Goal: Obtain resource: Download file/media

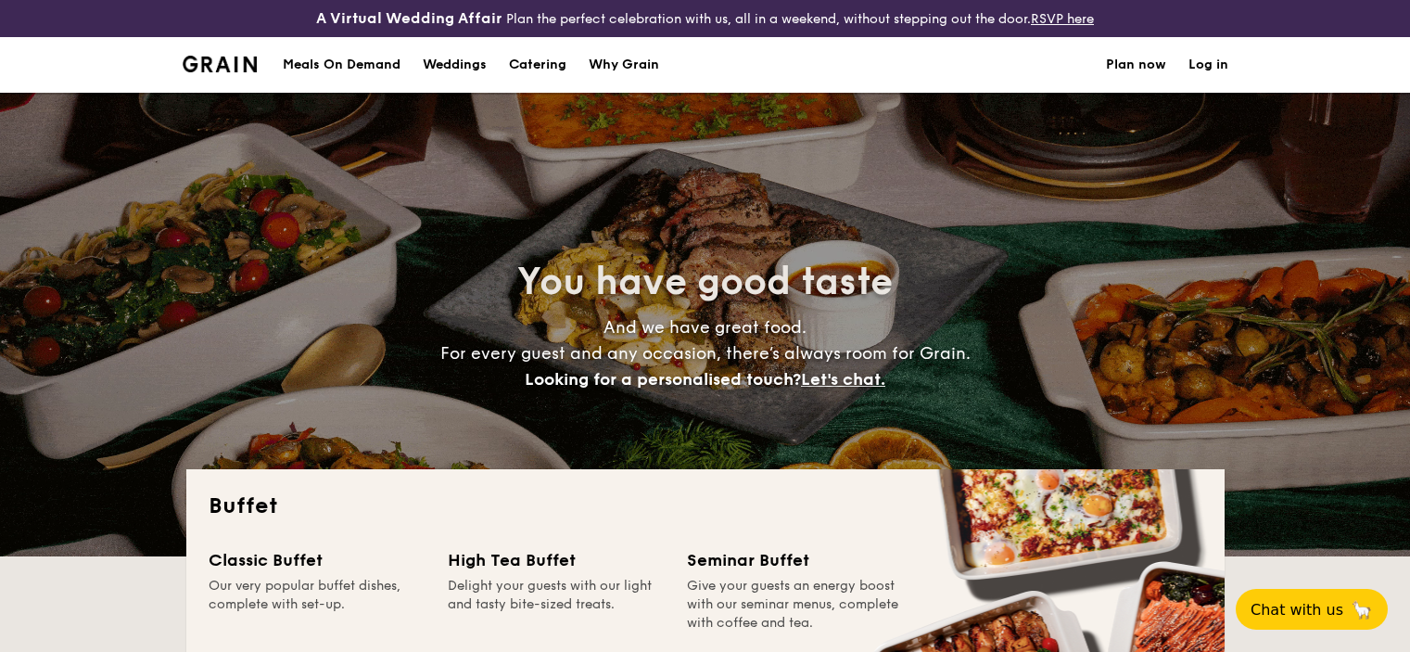
select select
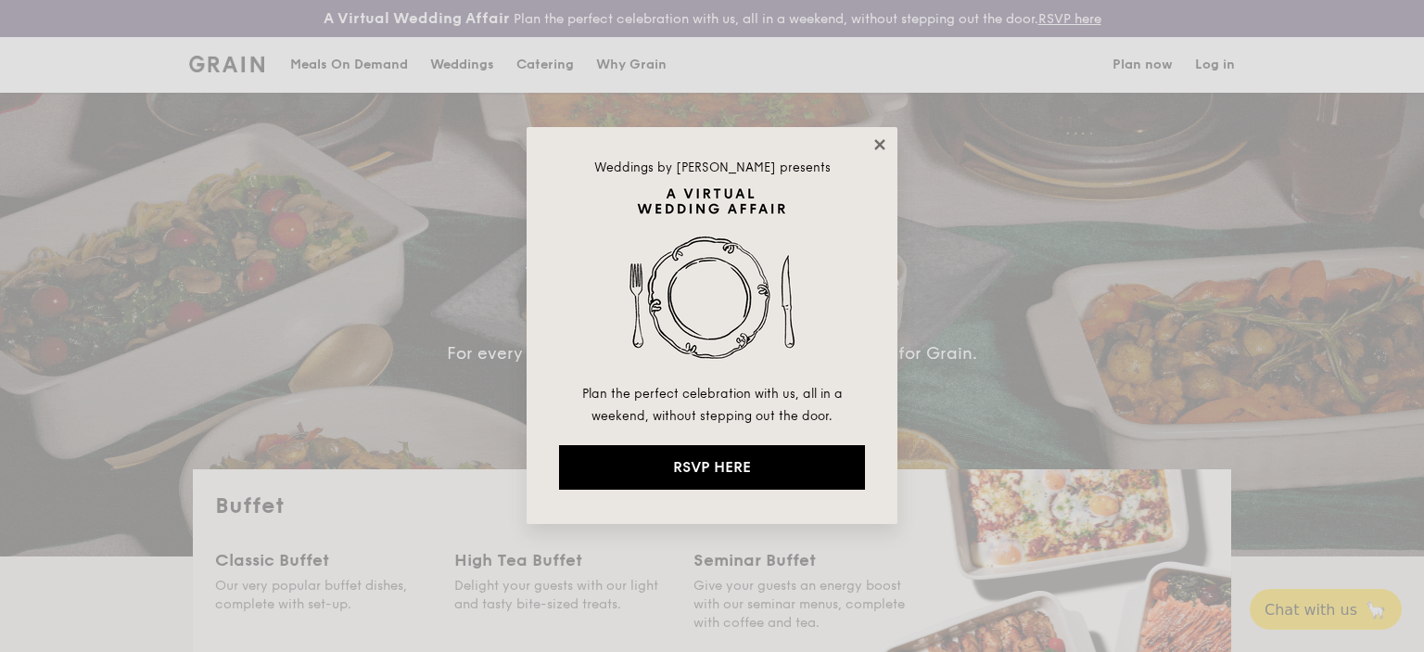
click at [876, 143] on icon at bounding box center [880, 144] width 17 height 17
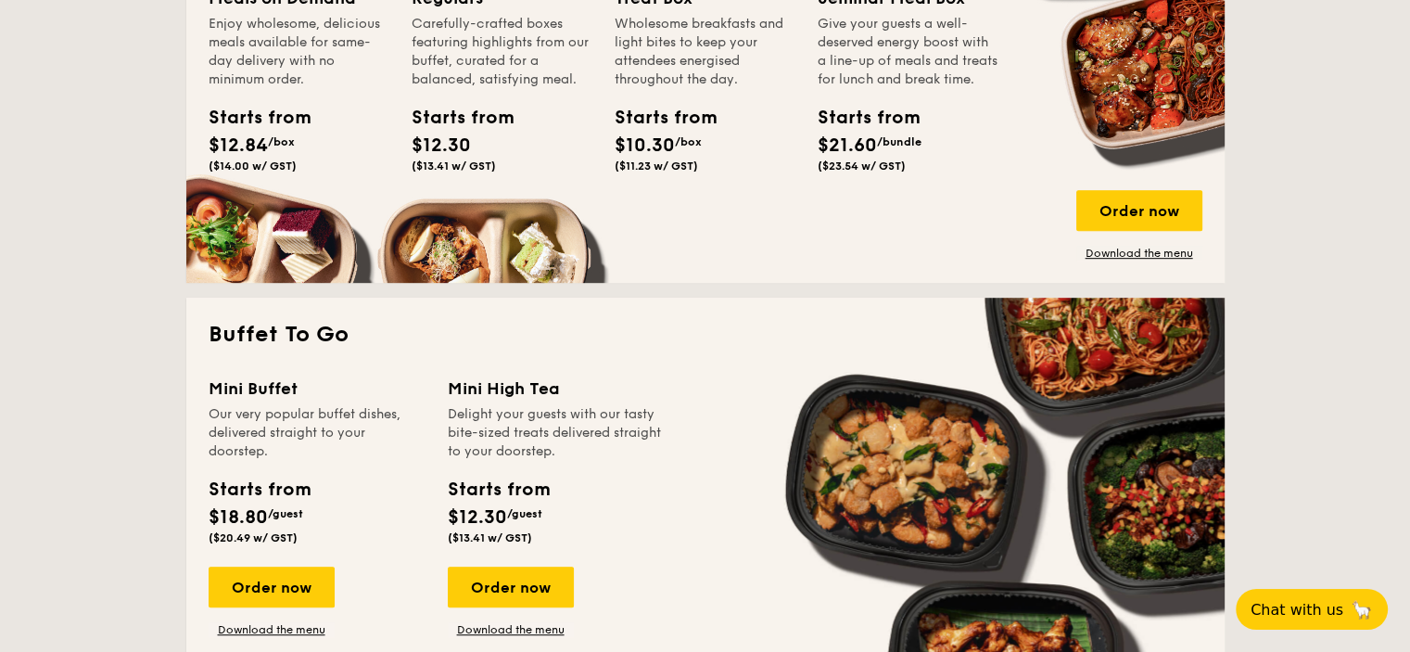
scroll to position [1205, 0]
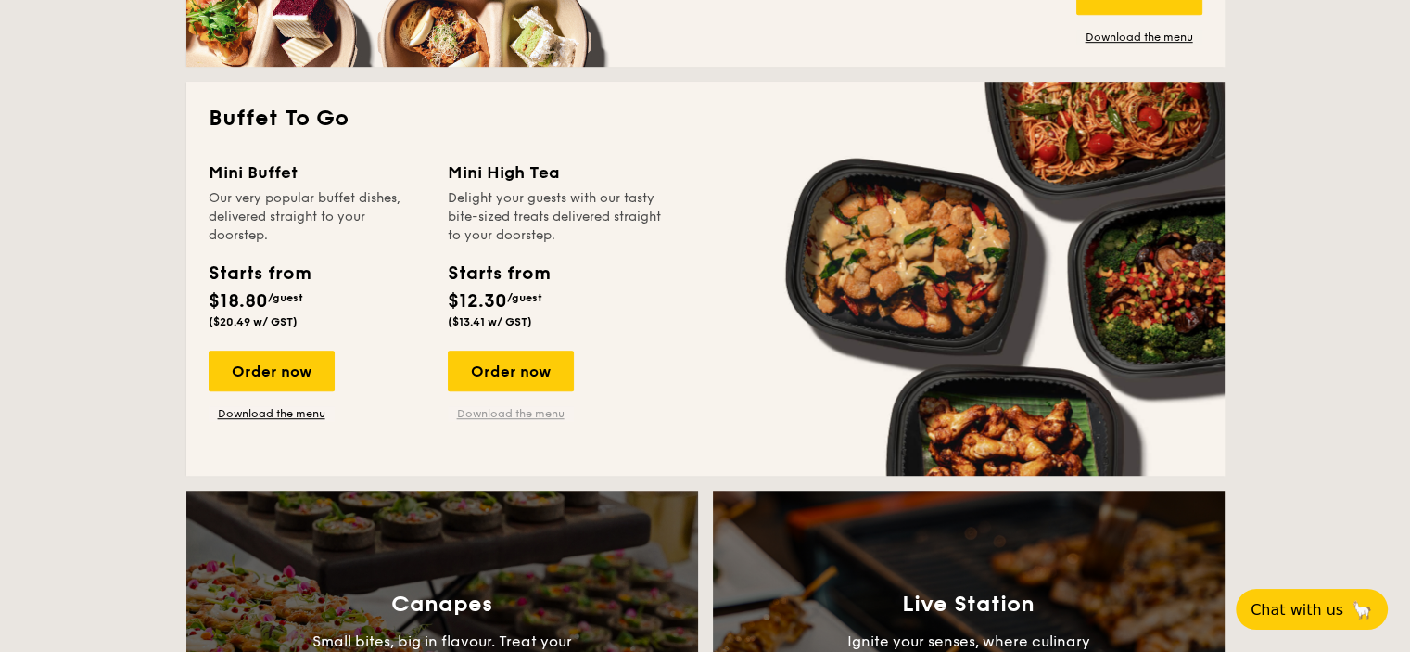
click at [542, 415] on link "Download the menu" at bounding box center [511, 413] width 126 height 15
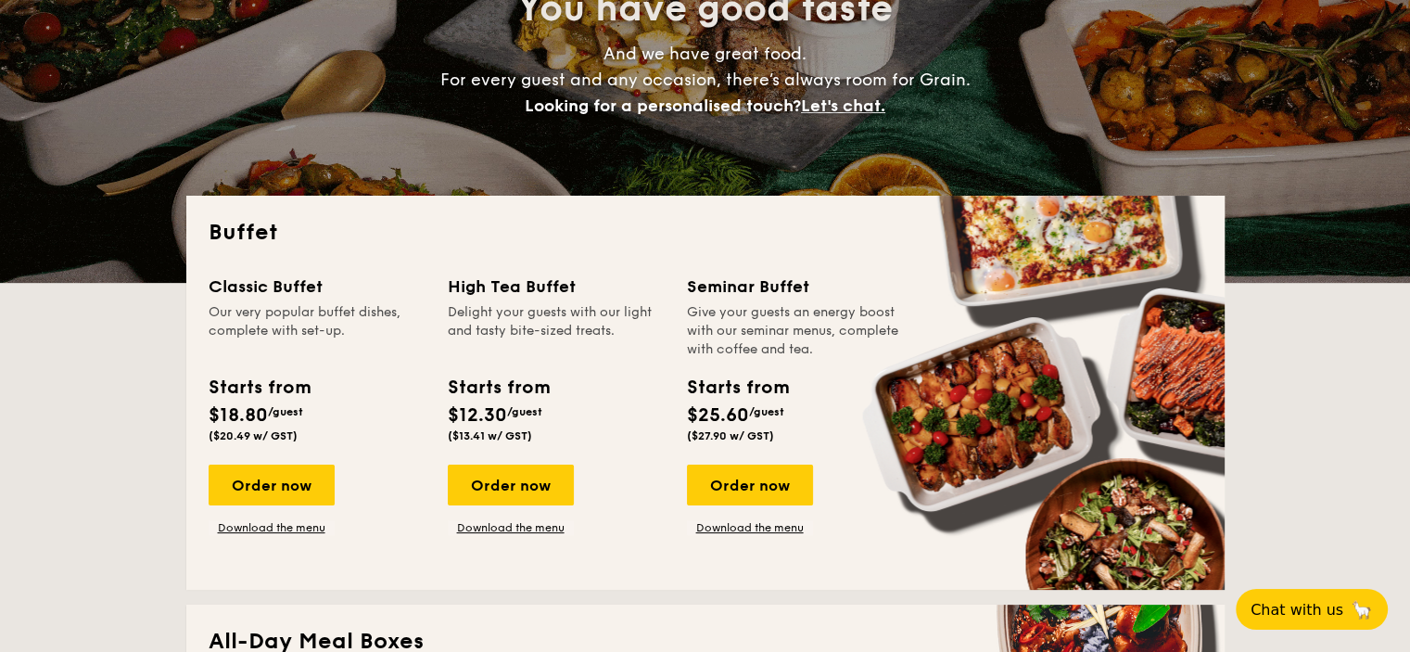
scroll to position [0, 0]
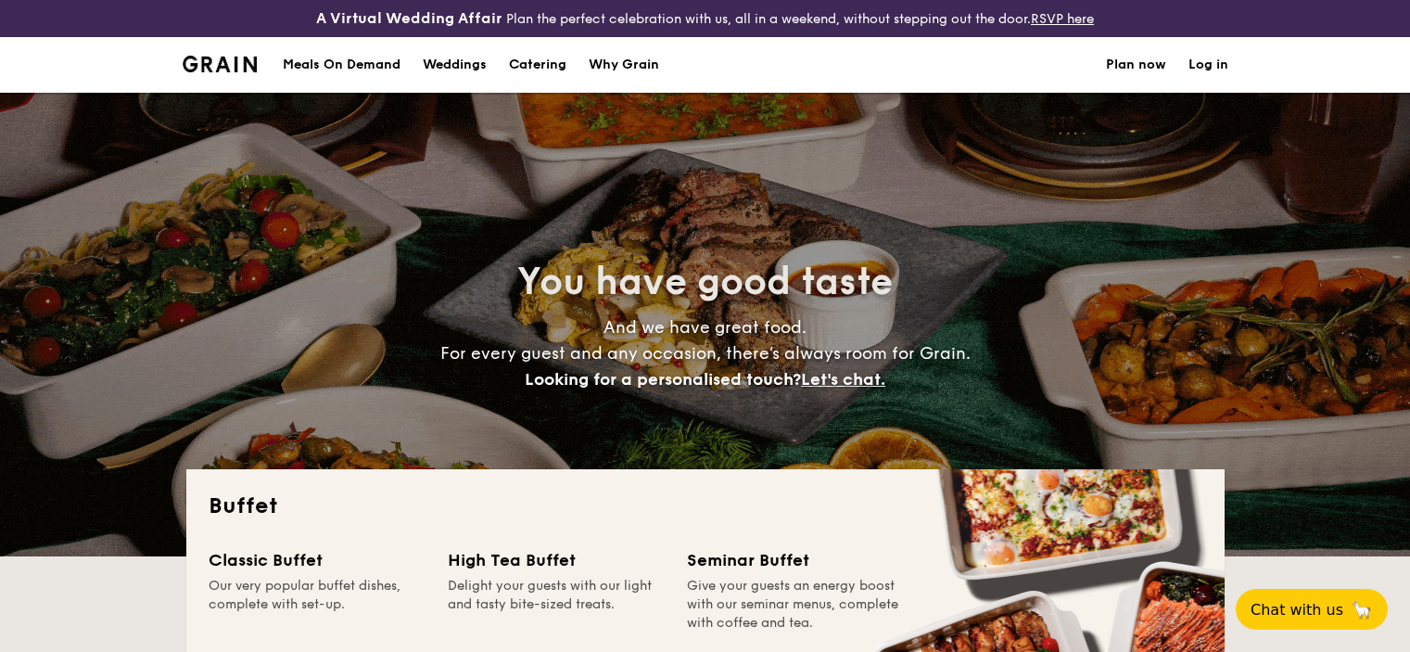
select select
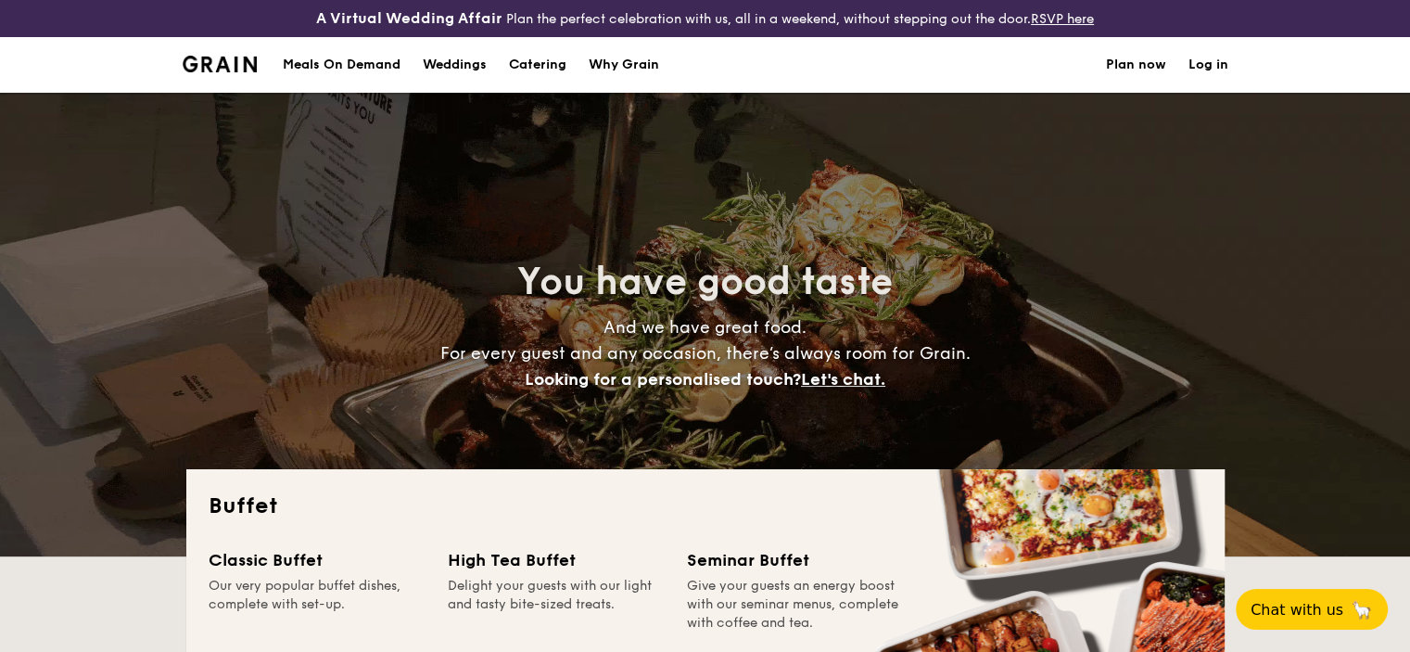
scroll to position [278, 0]
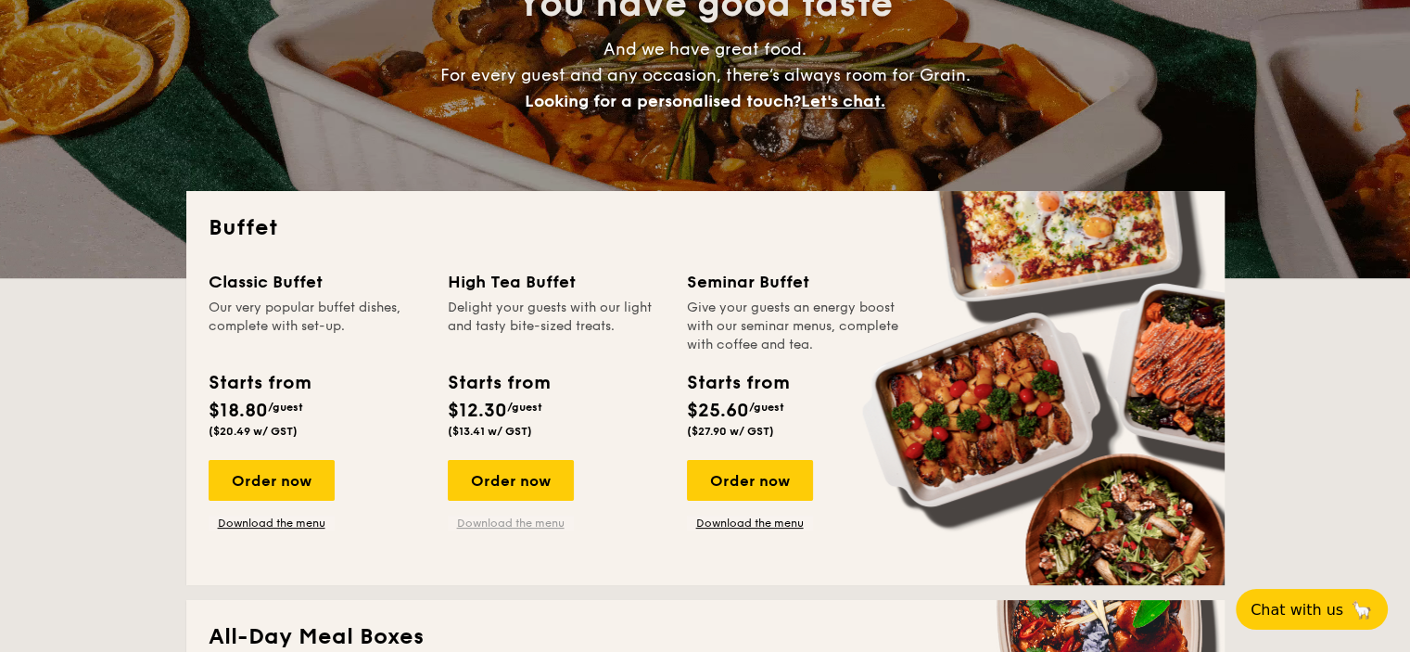
click at [490, 524] on link "Download the menu" at bounding box center [511, 523] width 126 height 15
